Goal: Complete application form: Complete application form

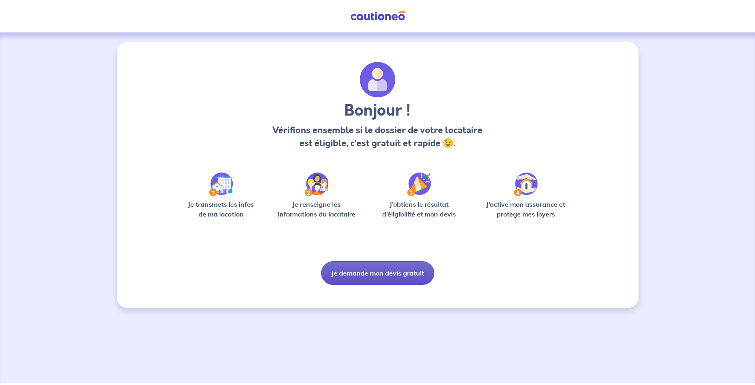
click at [365, 275] on button "Je demande mon devis gratuit" at bounding box center [377, 274] width 113 height 24
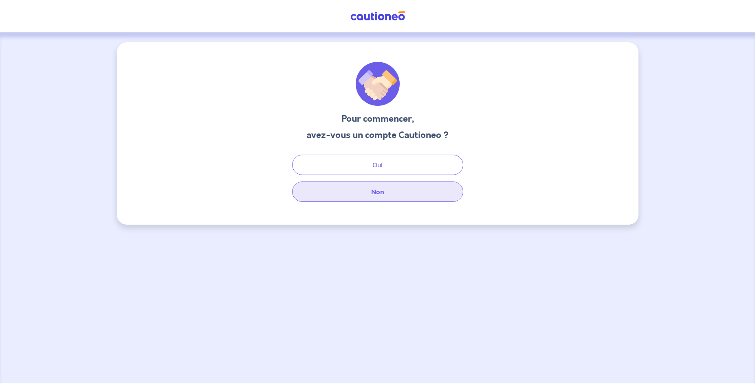
click at [393, 194] on button "Non" at bounding box center [377, 192] width 171 height 20
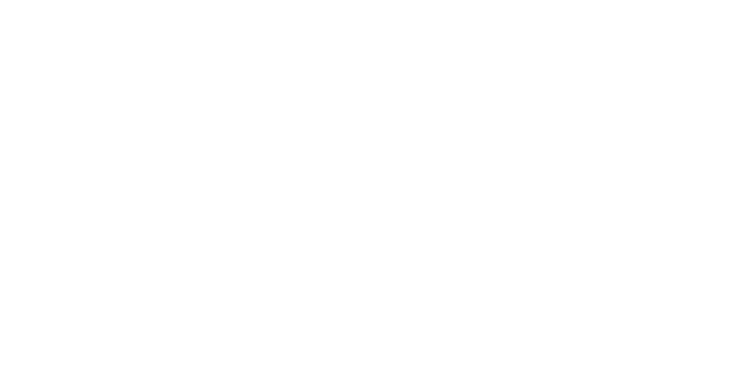
select select "FR"
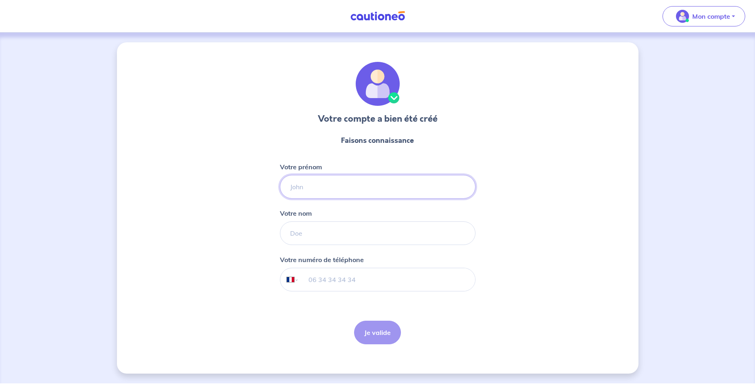
click at [314, 189] on input "Votre prénom" at bounding box center [378, 187] width 196 height 24
type input "Alain"
type input "ROBERT"
type input "04 79 38 63 44"
click at [370, 333] on button "Je valide" at bounding box center [377, 333] width 47 height 24
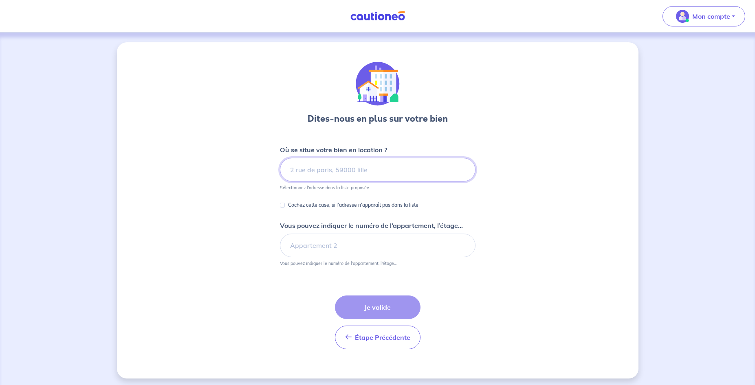
click at [366, 172] on input at bounding box center [378, 170] width 196 height 24
type input "73200"
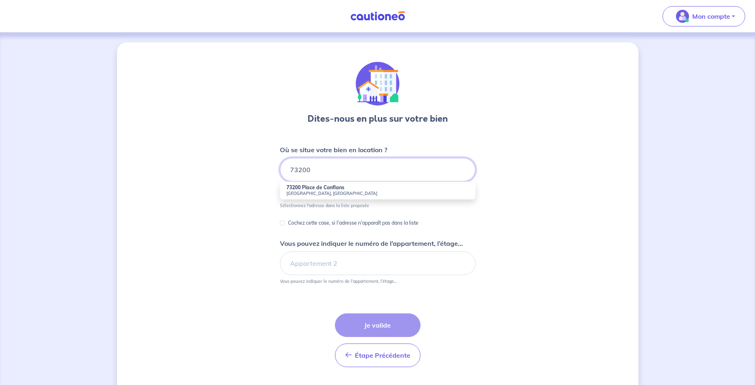
click at [319, 168] on input "73200" at bounding box center [378, 170] width 196 height 24
drag, startPoint x: 319, startPoint y: 168, endPoint x: 280, endPoint y: 171, distance: 39.2
click at [280, 171] on input "73200" at bounding box center [378, 170] width 196 height 24
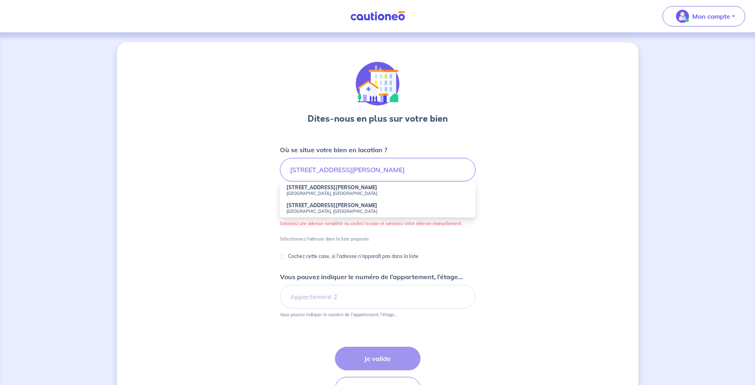
click at [329, 188] on strong "59 Avenue Général de Gaulle" at bounding box center [331, 188] width 91 height 6
type input "59 Avenue Général de Gaulle, 73200 Albertville, France"
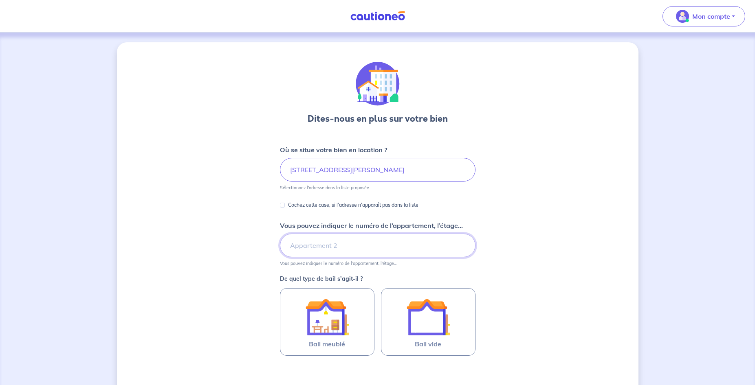
click at [327, 247] on input "Vous pouvez indiquer le numéro de l’appartement, l’étage..." at bounding box center [378, 246] width 196 height 24
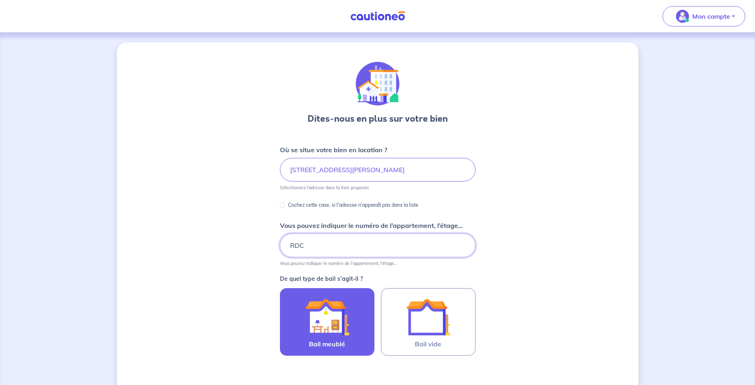
type input "RDC"
click at [333, 328] on img at bounding box center [327, 317] width 44 height 44
click at [0, 0] on input "Bail meublé" at bounding box center [0, 0] width 0 height 0
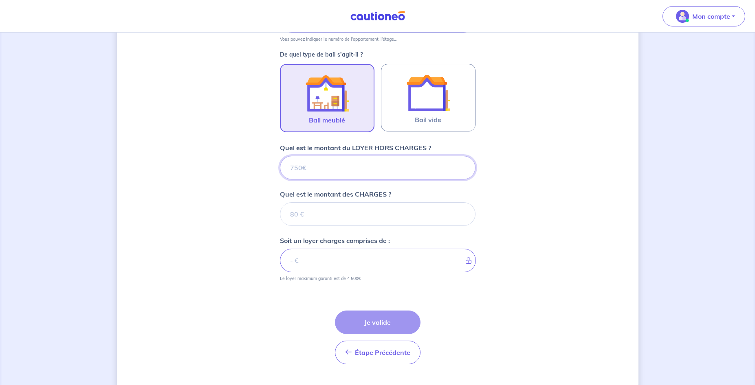
scroll to position [243, 0]
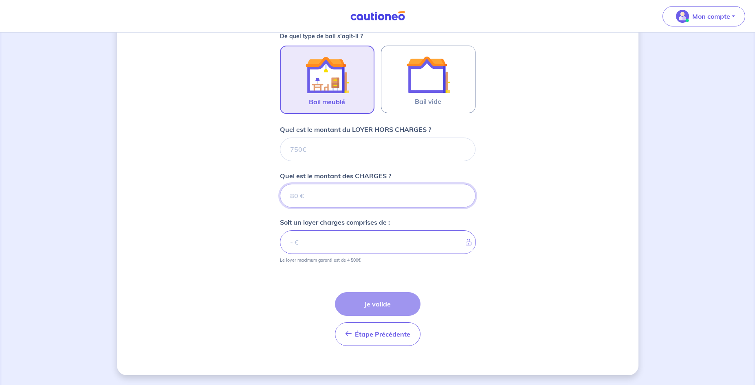
click at [342, 194] on input "Quel est le montant des CHARGES ?" at bounding box center [378, 196] width 196 height 24
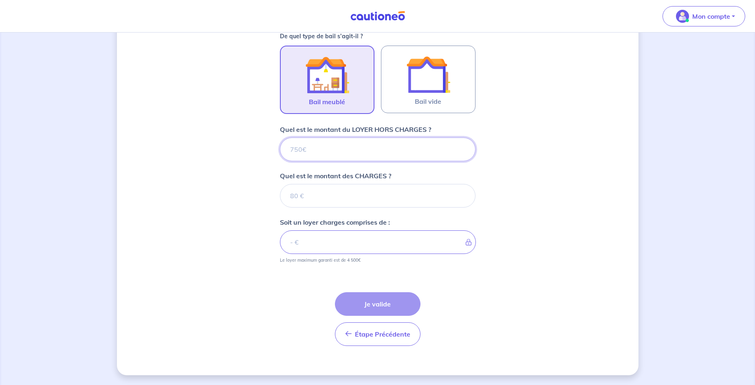
click at [328, 152] on input "Quel est le montant du LOYER HORS CHARGES ?" at bounding box center [378, 150] width 196 height 24
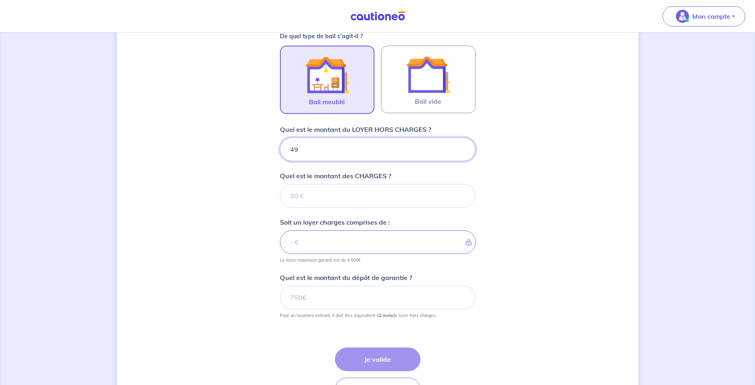
type input "490"
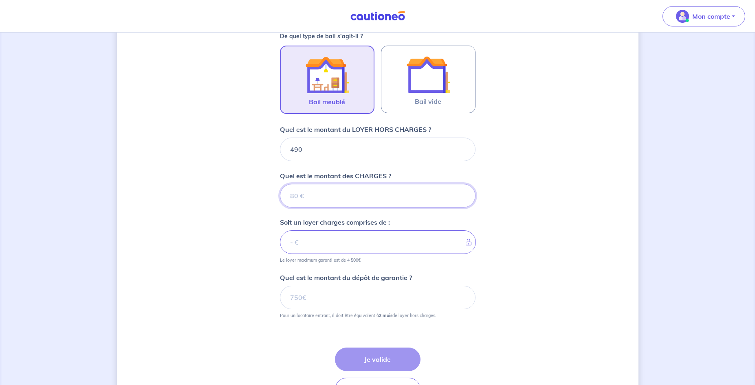
click at [332, 203] on input "Quel est le montant des CHARGES ?" at bounding box center [378, 196] width 196 height 24
type input "40"
type input "530"
type input "40"
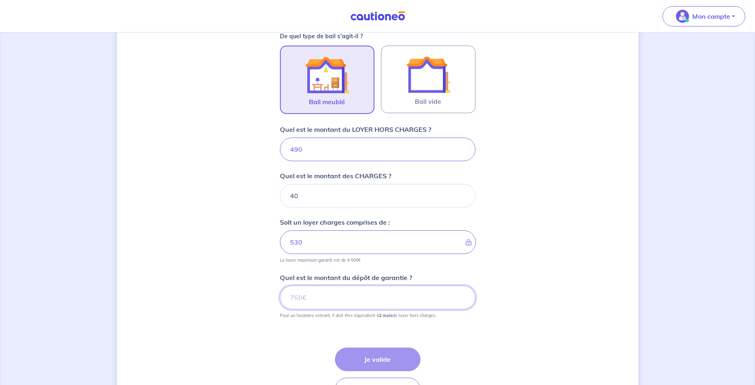
click at [341, 300] on input "Quel est le montant du dépôt de garantie ?" at bounding box center [378, 298] width 196 height 24
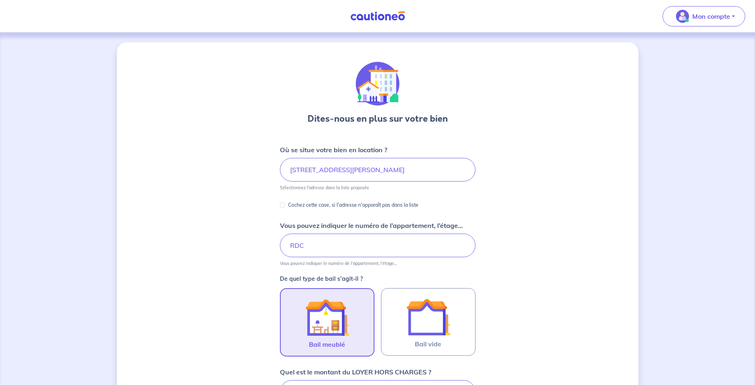
scroll to position [208, 0]
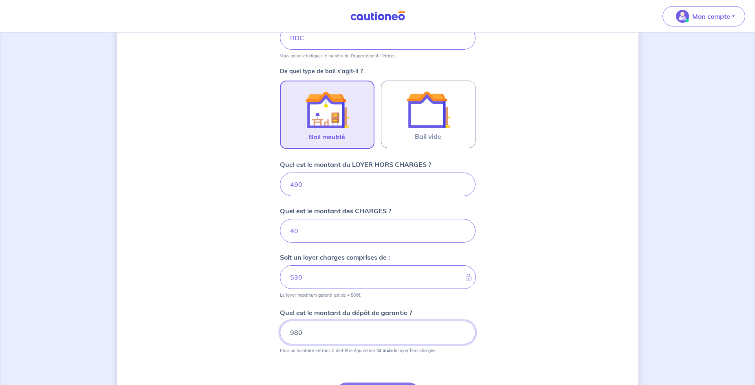
type input "980"
drag, startPoint x: 314, startPoint y: 180, endPoint x: 261, endPoint y: 185, distance: 53.3
click at [280, 185] on input "490" at bounding box center [378, 185] width 196 height 24
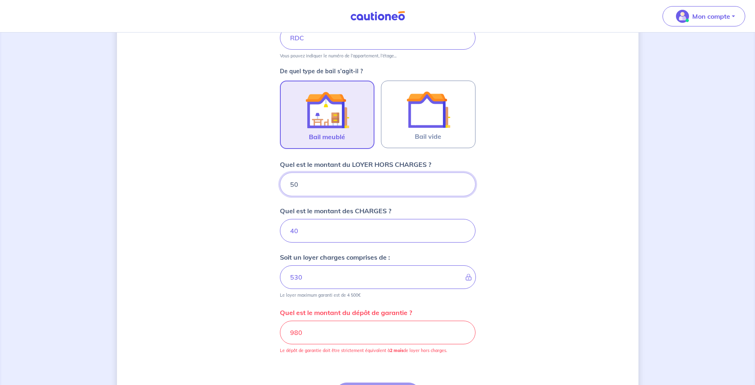
type input "500"
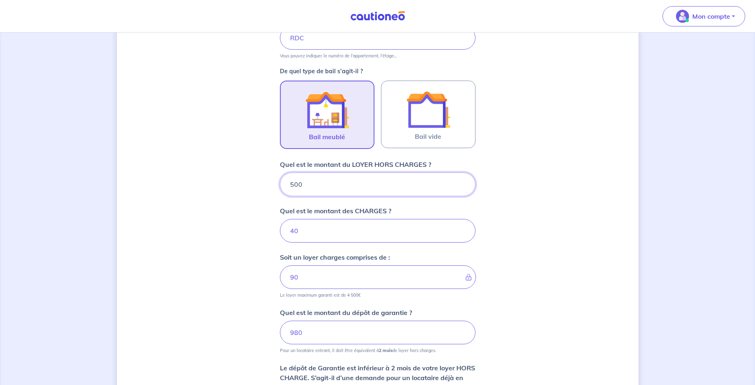
type input "540"
drag, startPoint x: 320, startPoint y: 179, endPoint x: 260, endPoint y: 187, distance: 60.0
click at [280, 187] on input "500" at bounding box center [378, 185] width 196 height 24
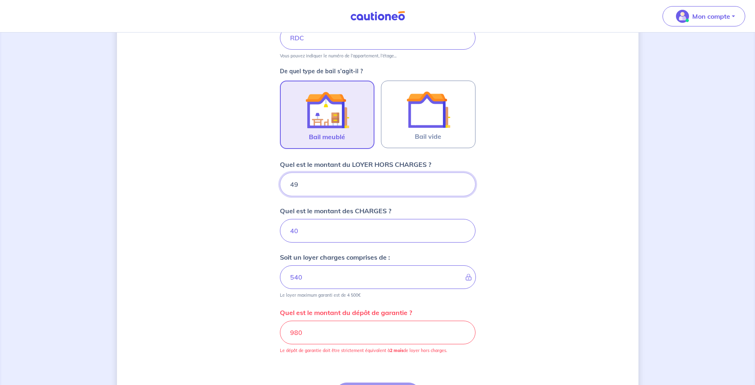
type input "490"
type input "530"
drag, startPoint x: 319, startPoint y: 182, endPoint x: 258, endPoint y: 184, distance: 61.1
click at [280, 184] on input "490" at bounding box center [378, 185] width 196 height 24
type input "455"
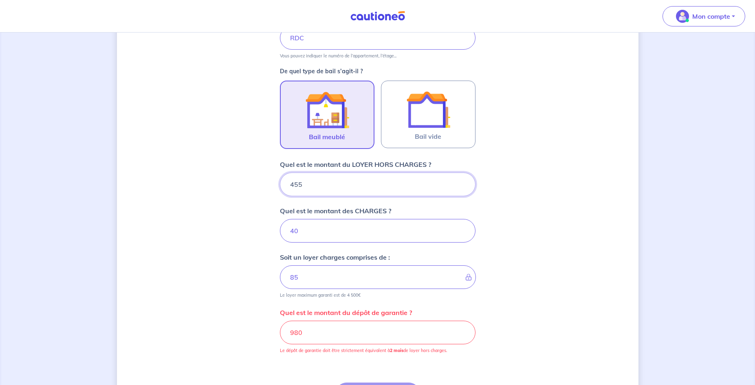
type input "495"
type input "455"
click at [324, 238] on input "40" at bounding box center [378, 231] width 196 height 24
click at [703, 15] on p "Mon compte" at bounding box center [711, 16] width 38 height 10
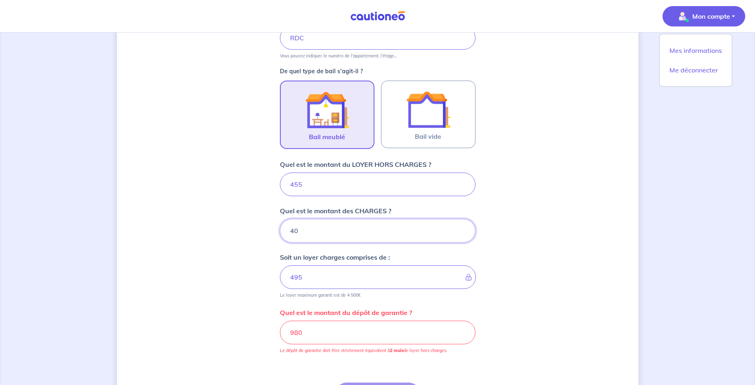
click at [313, 232] on input "40" at bounding box center [378, 231] width 196 height 24
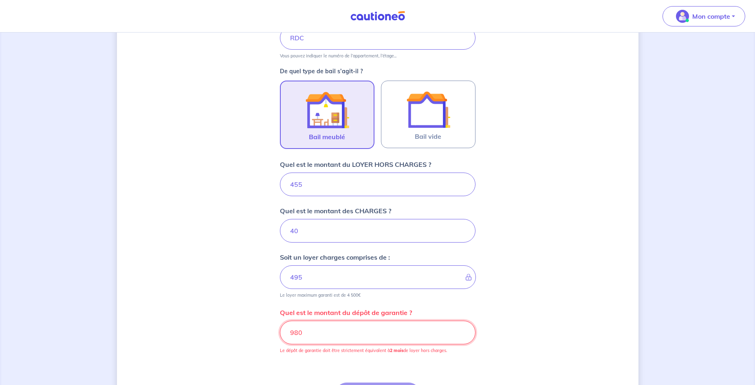
click at [320, 326] on input "980" at bounding box center [378, 333] width 196 height 24
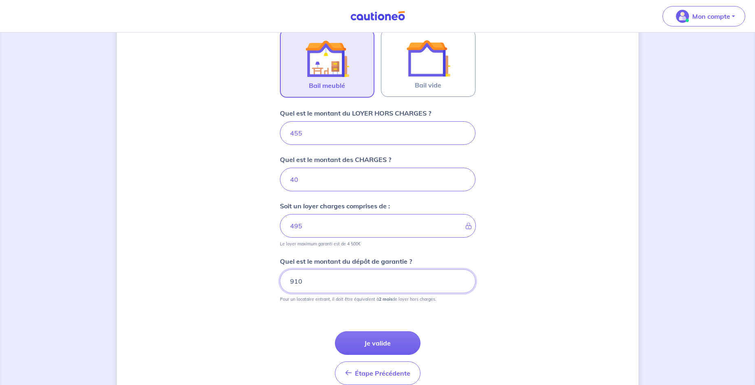
scroll to position [291, 0]
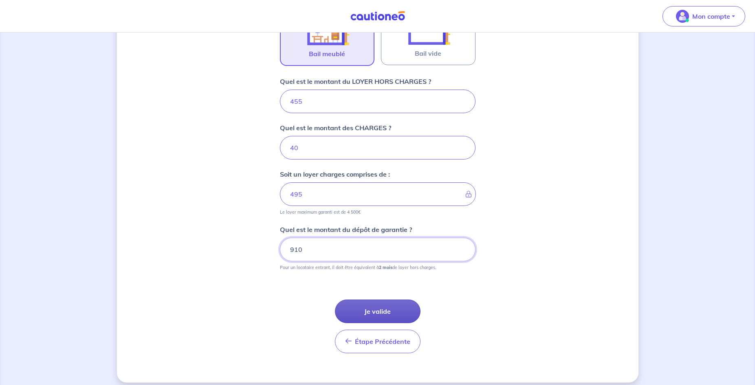
type input "910"
click at [365, 313] on button "Je valide" at bounding box center [378, 312] width 86 height 24
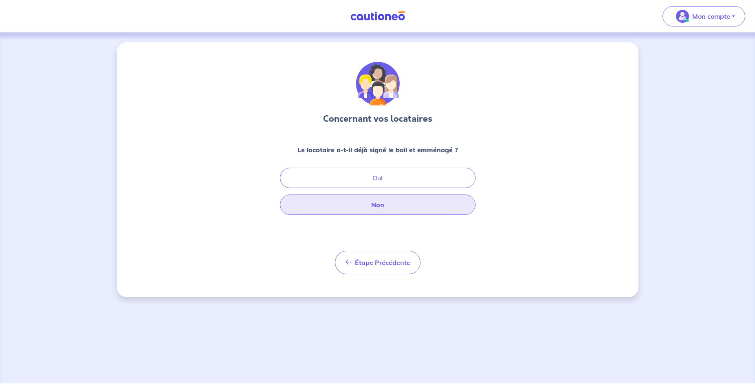
click at [369, 211] on button "Non" at bounding box center [378, 205] width 196 height 20
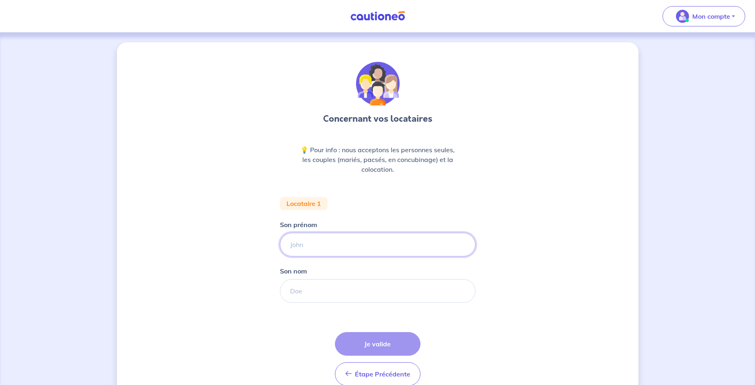
click at [336, 249] on input "Son prénom" at bounding box center [378, 245] width 196 height 24
type input "Cédric"
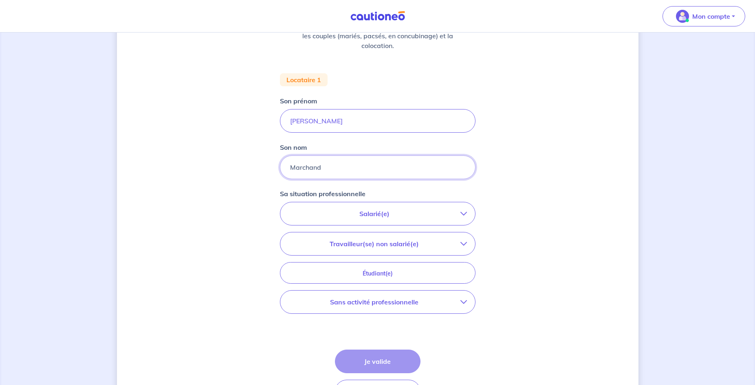
scroll to position [125, 0]
type input "Marchand"
click at [432, 212] on p "Salarié(e)" at bounding box center [375, 213] width 172 height 10
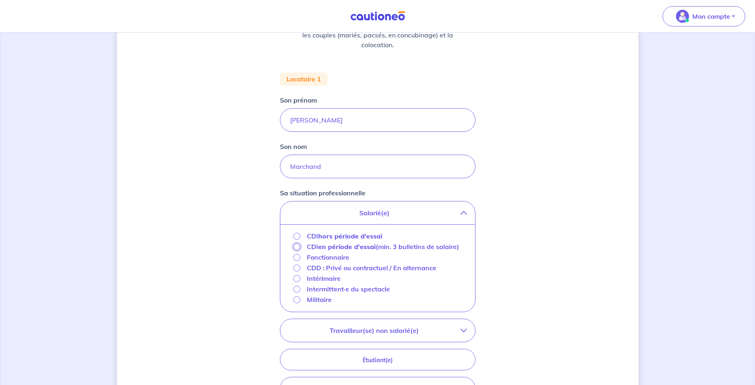
click at [297, 249] on input "CDI en période d'essai (min. 3 bulletins de salaire)" at bounding box center [296, 247] width 7 height 7
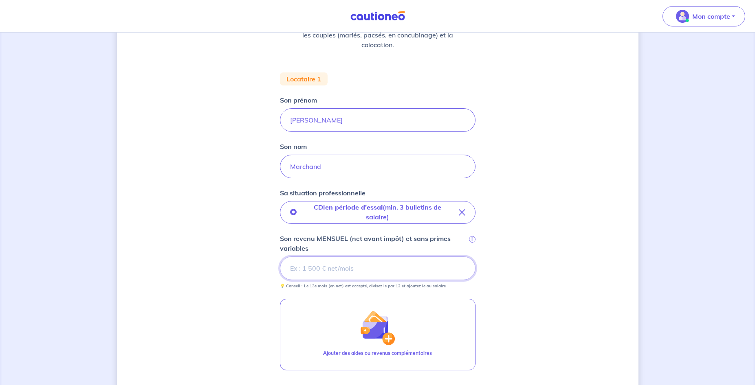
click at [389, 264] on input "Son revenu MENSUEL (net avant impôt) et sans primes variables i" at bounding box center [378, 269] width 196 height 24
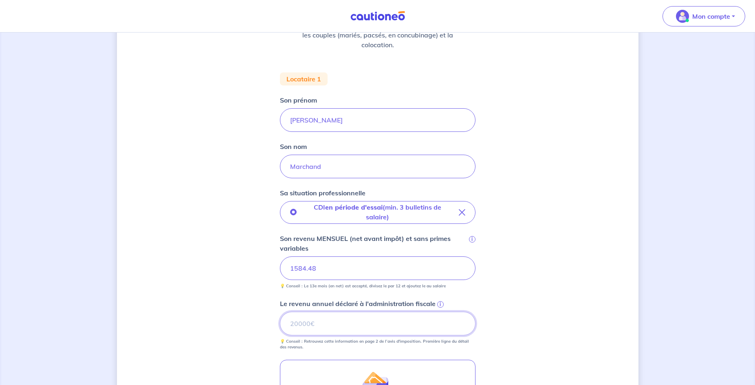
click at [375, 328] on input "Le revenu annuel déclaré à l'administration fiscale i" at bounding box center [378, 324] width 196 height 24
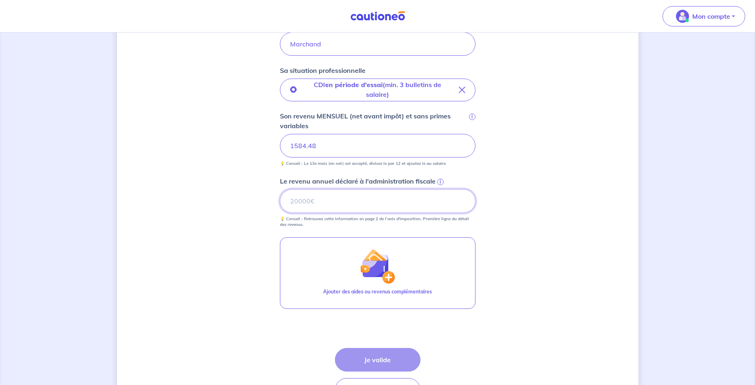
scroll to position [249, 0]
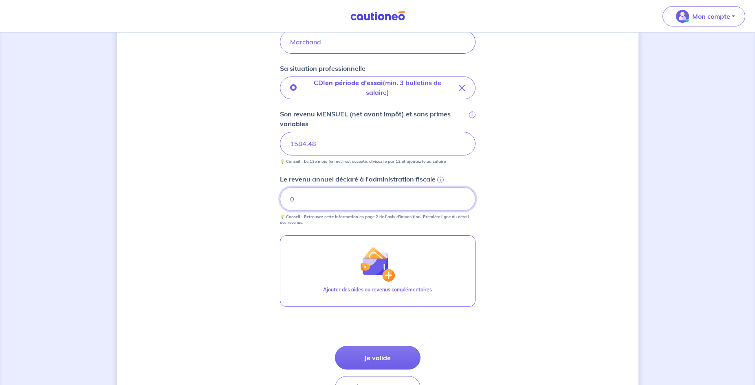
type input "0"
click at [464, 202] on input "0" at bounding box center [378, 199] width 196 height 24
click at [439, 181] on span "i" at bounding box center [440, 180] width 7 height 7
click at [439, 187] on input "0" at bounding box center [378, 199] width 196 height 24
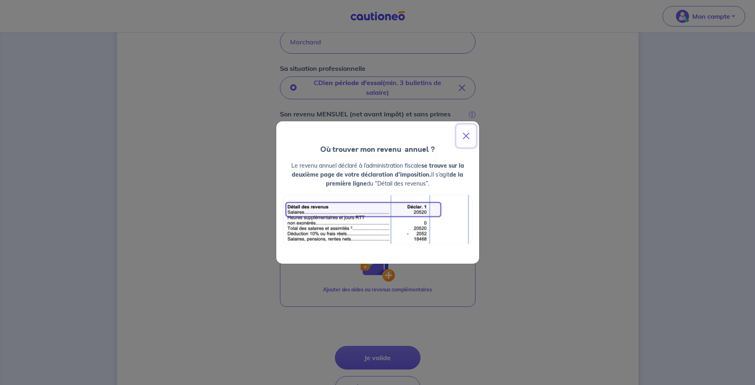
click at [467, 135] on button "Close" at bounding box center [466, 136] width 20 height 23
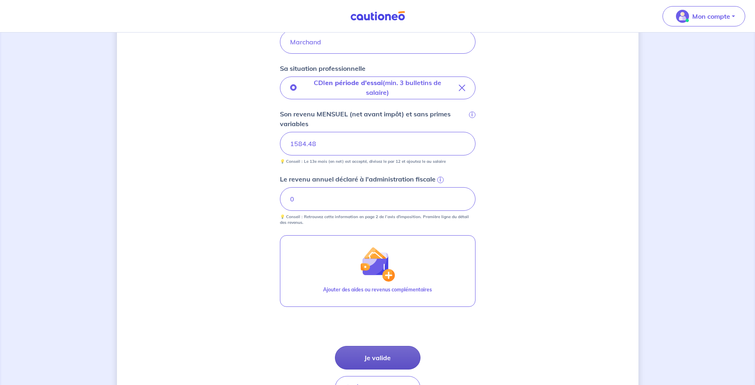
click at [394, 358] on button "Je valide" at bounding box center [378, 358] width 86 height 24
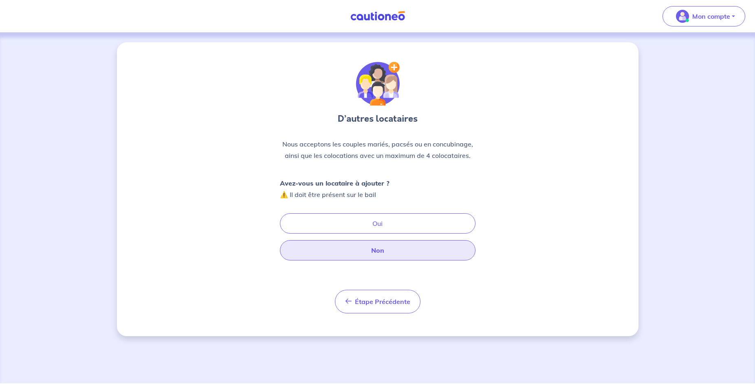
click at [378, 253] on button "Non" at bounding box center [378, 250] width 196 height 20
